Goal: Task Accomplishment & Management: Manage account settings

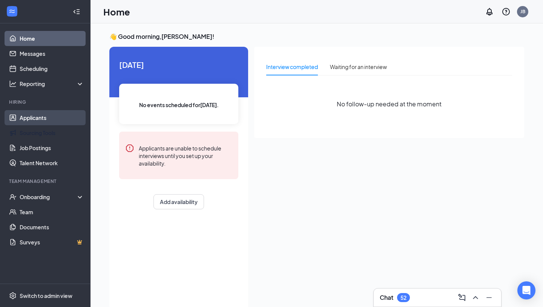
click at [35, 119] on link "Applicants" at bounding box center [52, 117] width 65 height 15
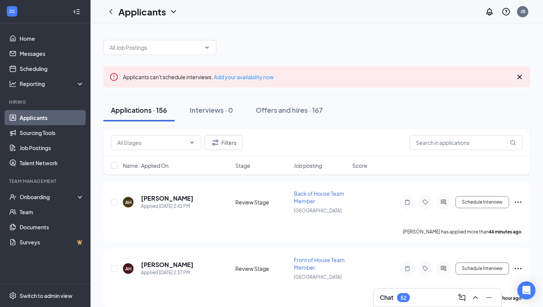
click at [424, 152] on div "Filters" at bounding box center [316, 143] width 427 height 28
click at [447, 147] on input "text" at bounding box center [466, 142] width 113 height 15
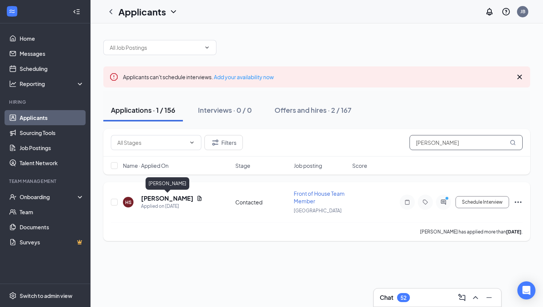
type input "[PERSON_NAME]"
click at [168, 199] on h5 "[PERSON_NAME]" at bounding box center [167, 198] width 52 height 8
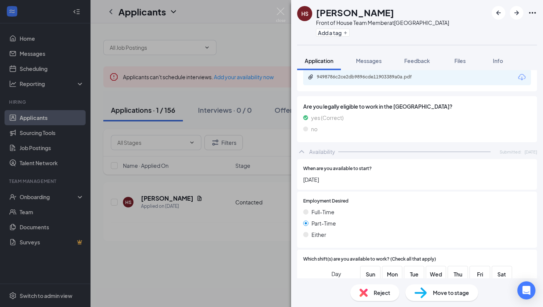
scroll to position [281, 0]
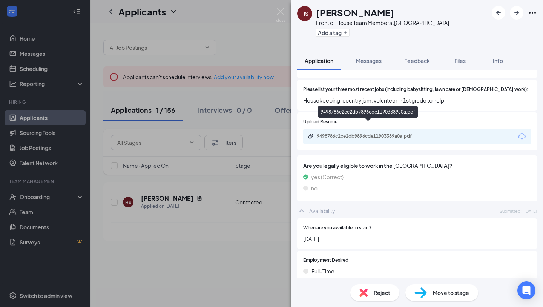
click at [388, 133] on div "9498786c2ce2db9896cde11903389a0a.pdf" at bounding box center [370, 136] width 106 height 6
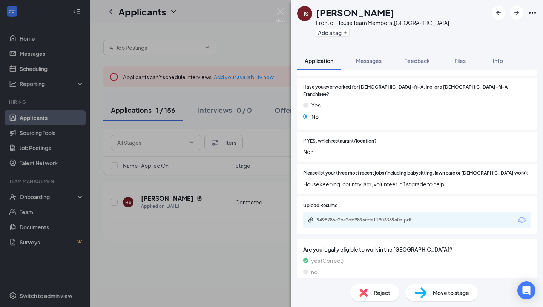
scroll to position [342, 0]
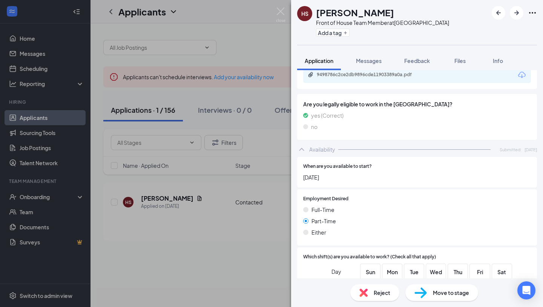
click at [417, 0] on div "HS [PERSON_NAME] Front of House Team Member at [GEOGRAPHIC_DATA] Add a tag" at bounding box center [417, 22] width 252 height 45
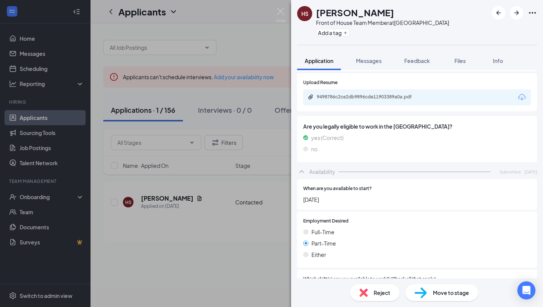
scroll to position [233, 0]
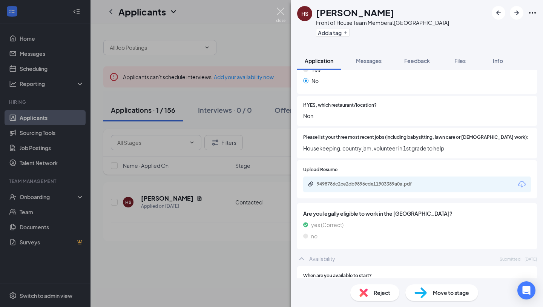
click at [281, 14] on img at bounding box center [280, 15] width 9 height 15
